Goal: Information Seeking & Learning: Learn about a topic

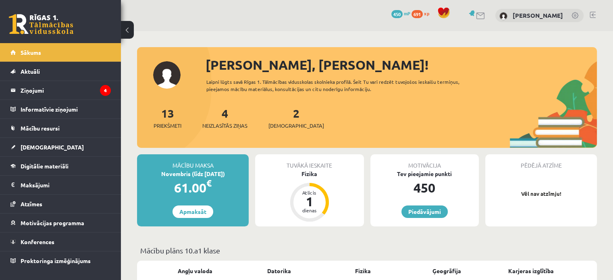
click at [286, 120] on div "2 Ieskaites" at bounding box center [296, 117] width 56 height 25
click at [280, 117] on link "2 Ieskaites" at bounding box center [296, 118] width 56 height 24
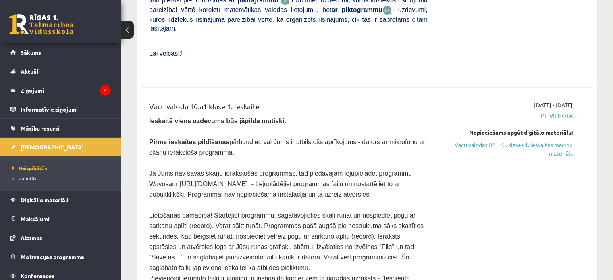
scroll to position [486, 0]
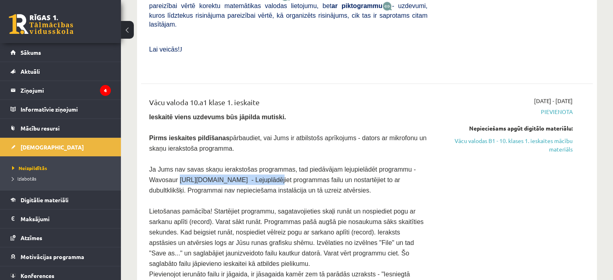
drag, startPoint x: 148, startPoint y: 148, endPoint x: 237, endPoint y: 147, distance: 88.6
click at [237, 147] on div "Vācu valoda 10.a1 klase 1. ieskaite Ieskaitē viens uzdevums būs jāpilda mutiski…" at bounding box center [288, 198] width 290 height 203
copy span "https://wavosaur.en.softonic.com"
click at [298, 166] on span "Ja Jums nav savas skaņu ierakstošas programmas, tad piedāvājam lejupielādēt pro…" at bounding box center [282, 180] width 267 height 28
